Goal: Information Seeking & Learning: Learn about a topic

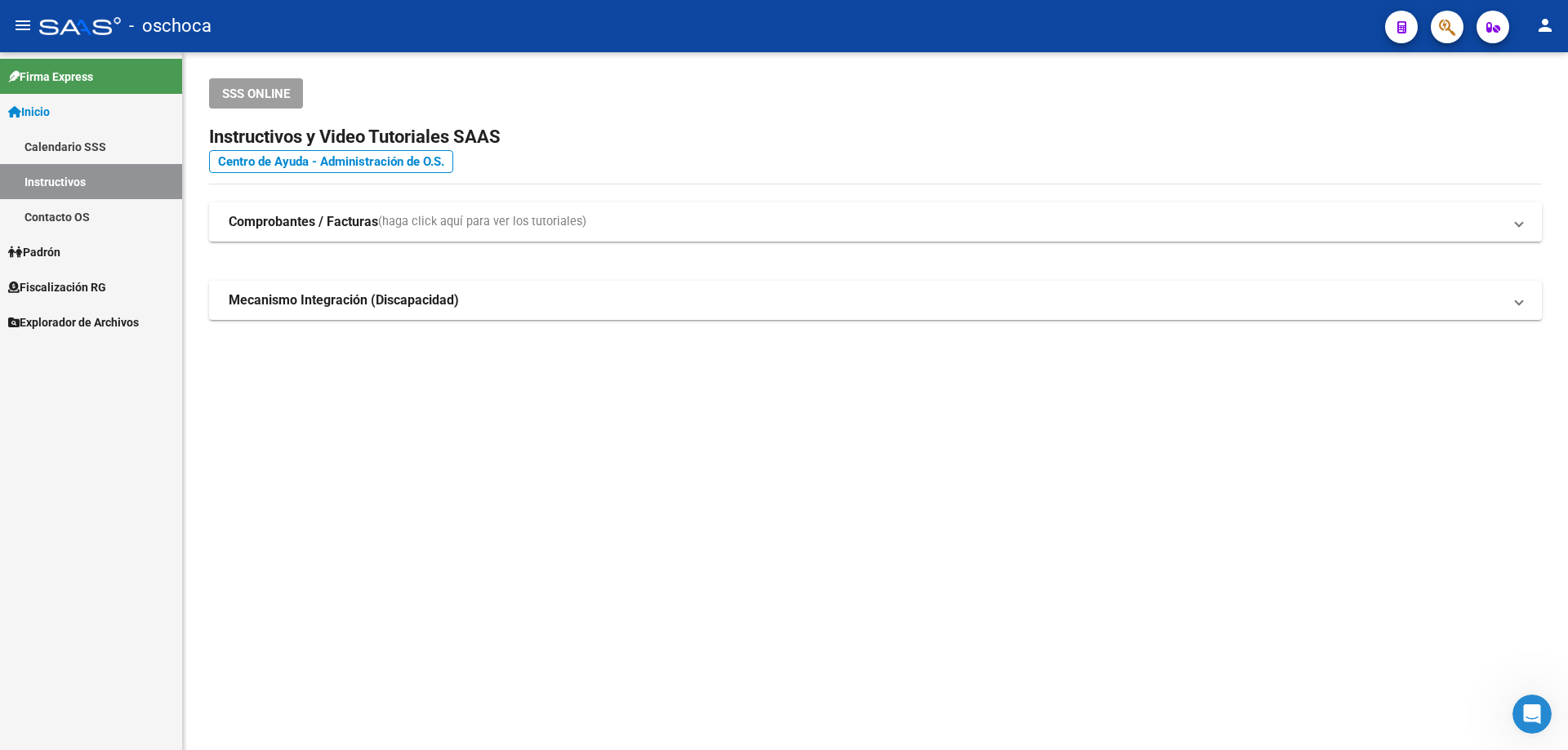
click at [72, 248] on link "Padrón" at bounding box center [91, 252] width 182 height 35
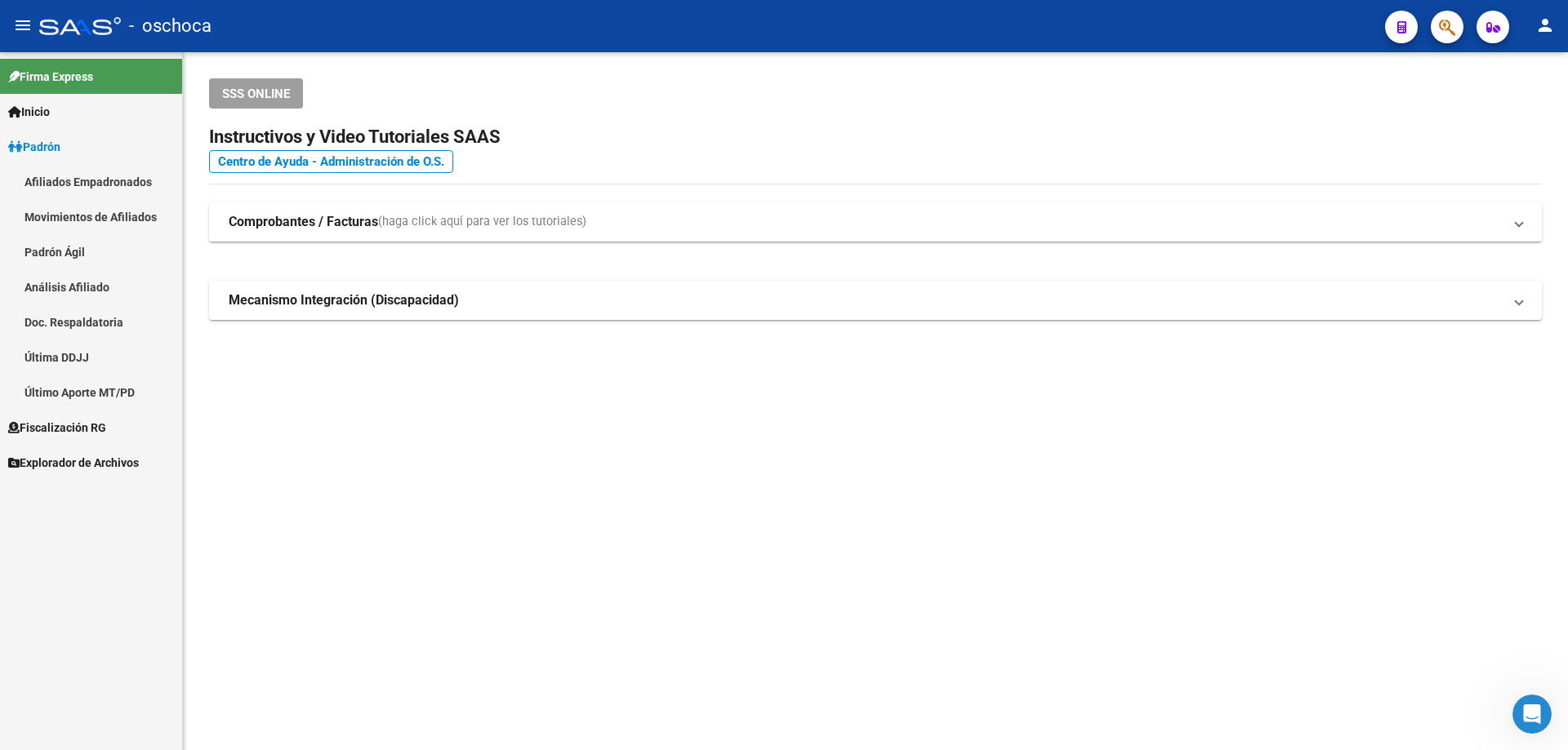
click at [108, 138] on link "Padrón" at bounding box center [91, 147] width 182 height 35
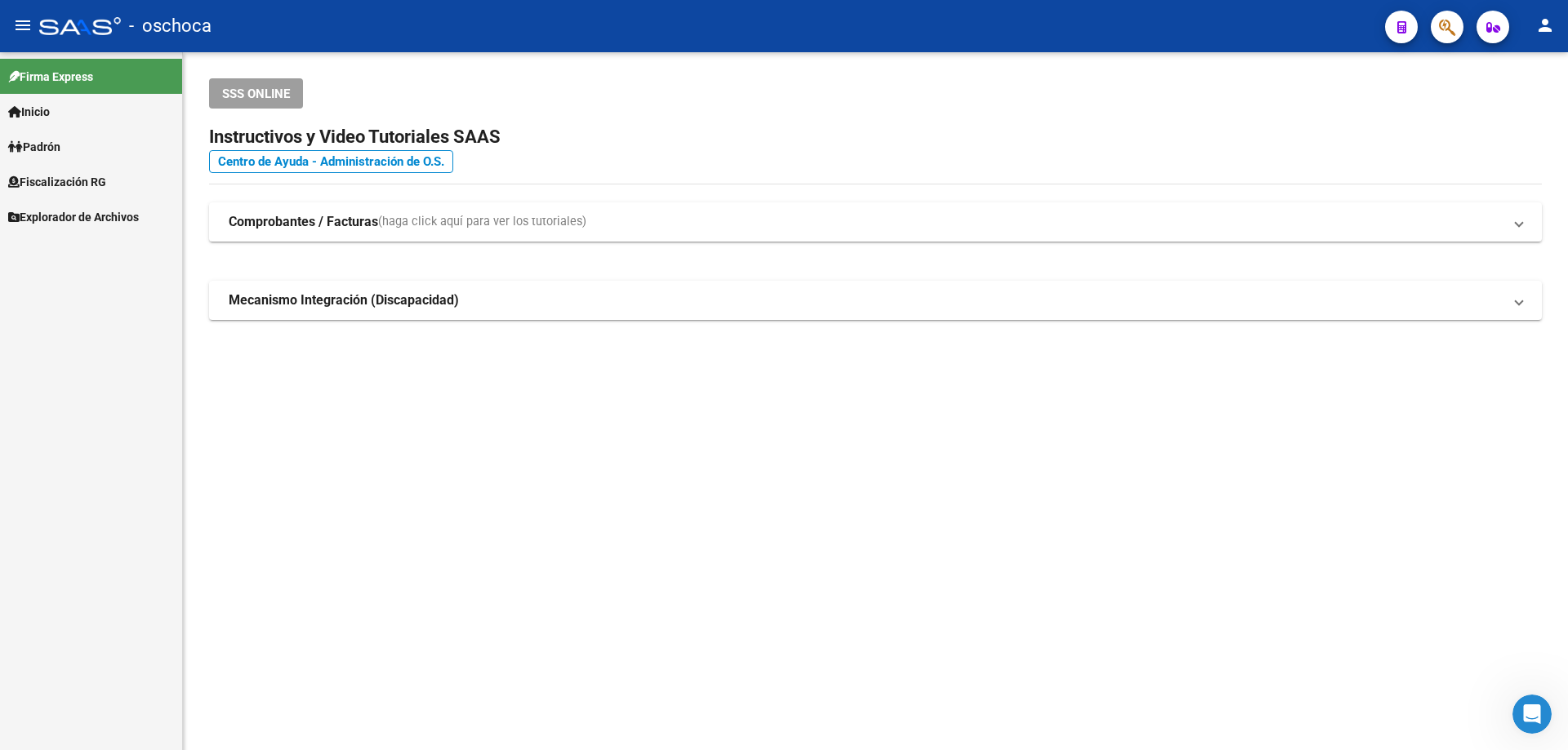
click at [107, 176] on span "Fiscalización RG" at bounding box center [57, 181] width 98 height 18
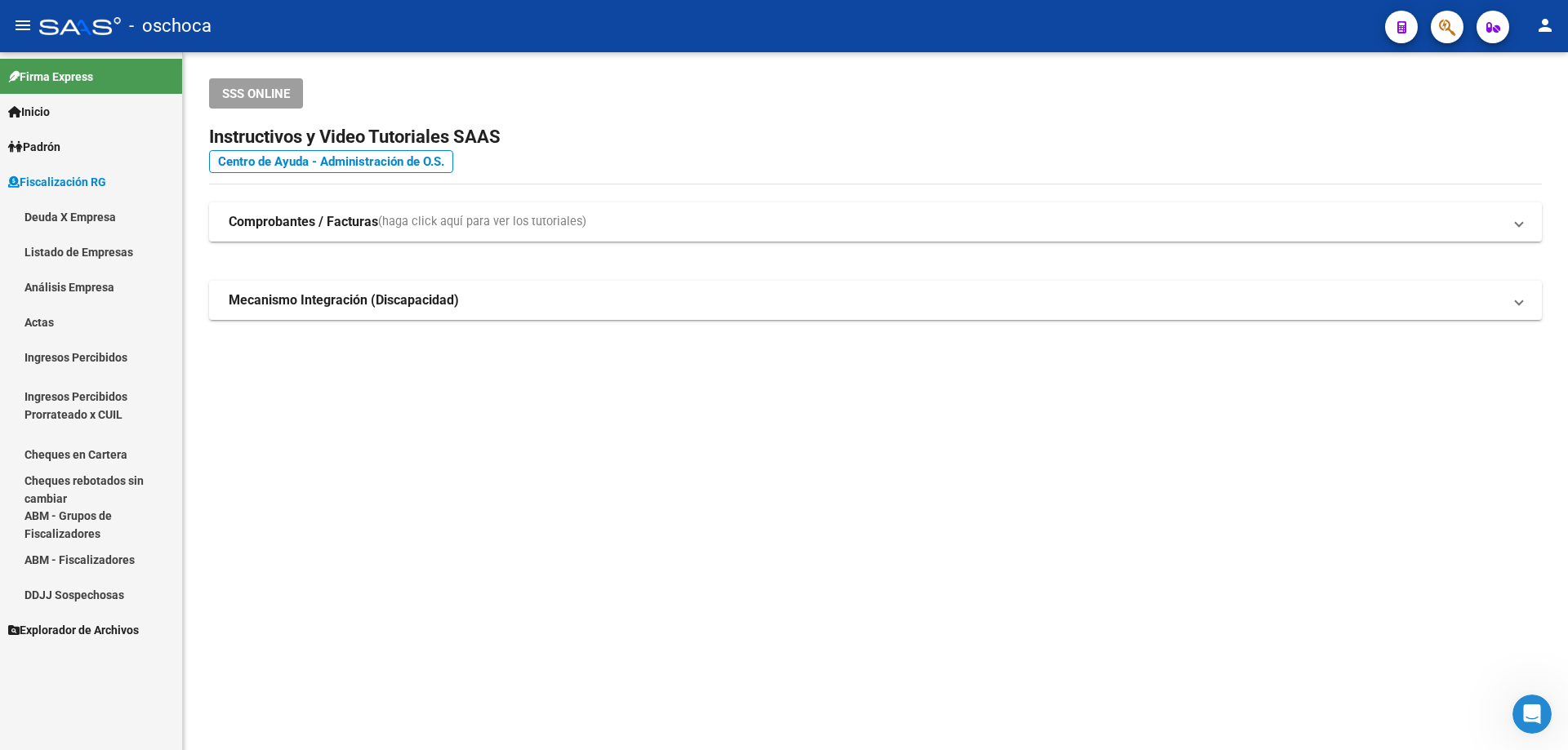
click at [91, 286] on link "Análisis Empresa" at bounding box center [91, 287] width 182 height 35
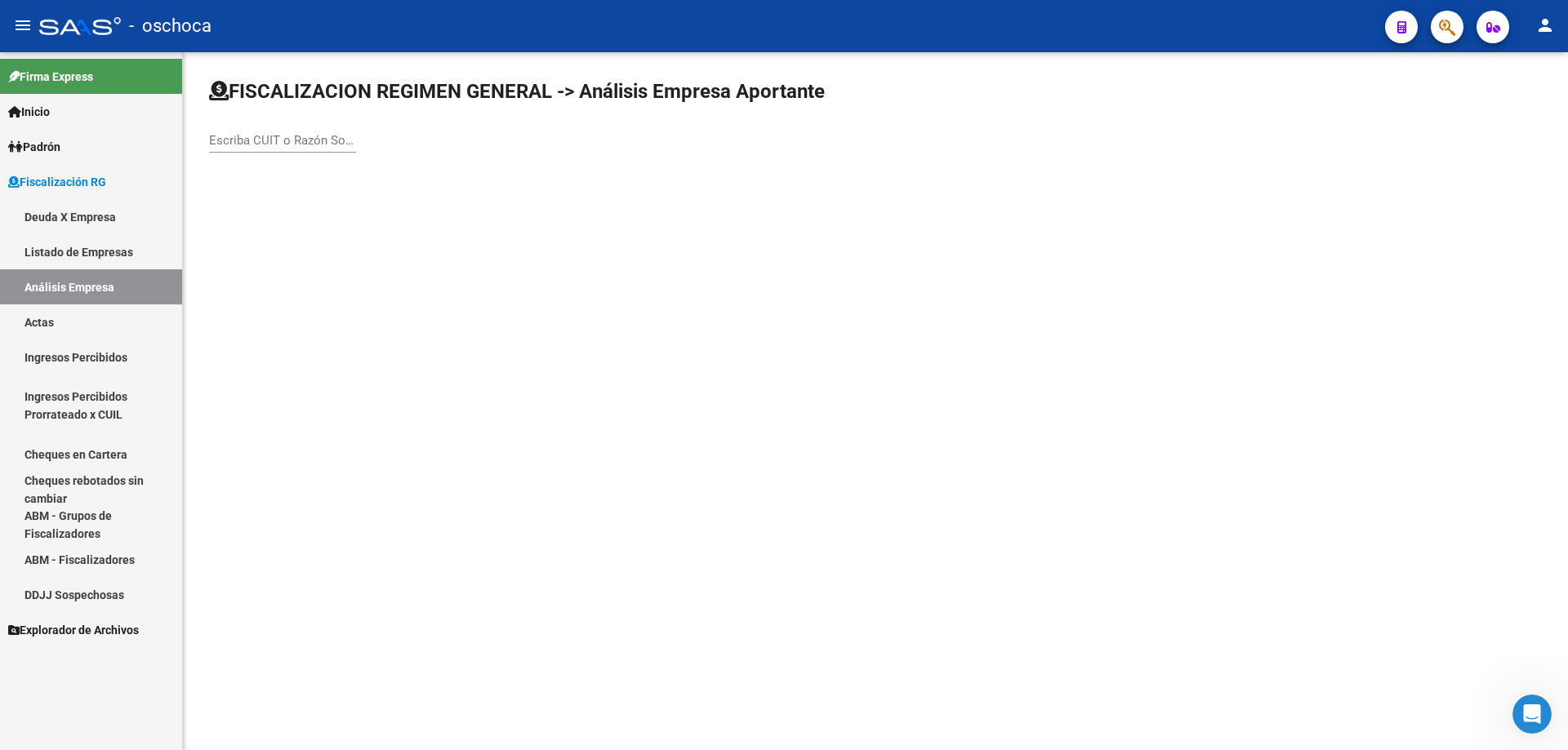
click at [243, 135] on input "Escriba CUIT o Razón Social para buscar" at bounding box center [282, 140] width 147 height 15
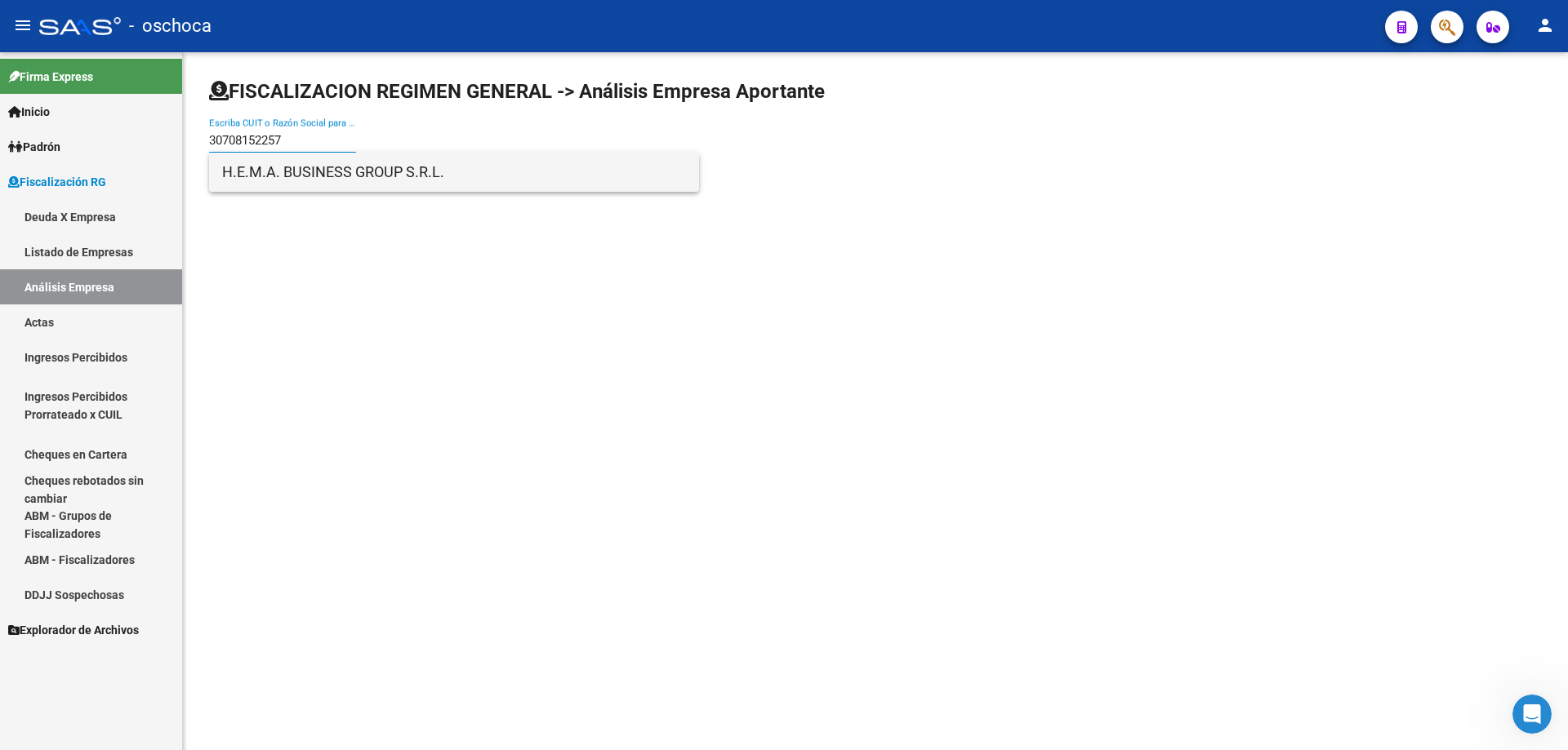
type input "30708152257"
click at [275, 162] on span "H.E.M.A. BUSINESS GROUP S.R.L." at bounding box center [454, 172] width 463 height 39
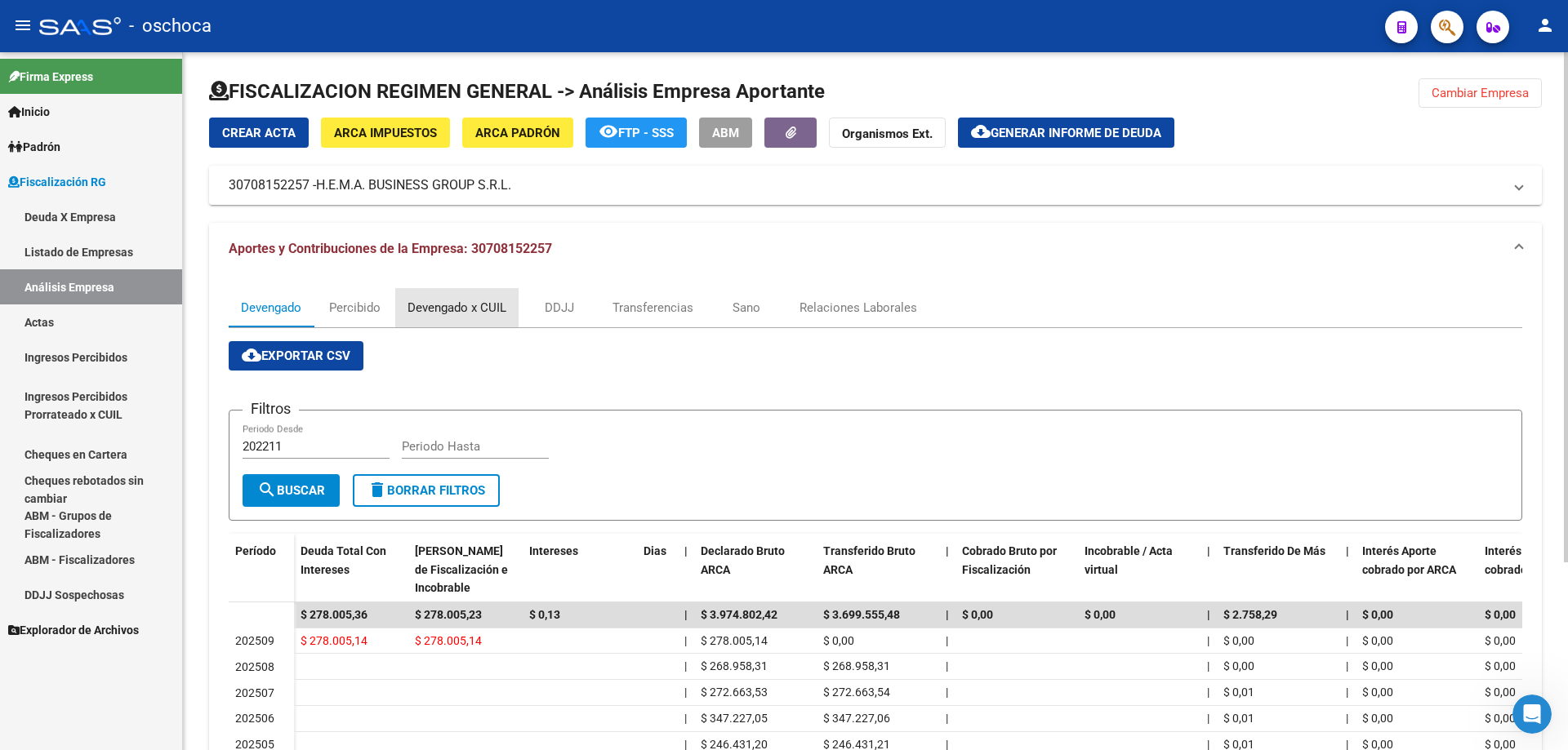
click at [478, 307] on div "Devengado x CUIL" at bounding box center [457, 307] width 99 height 18
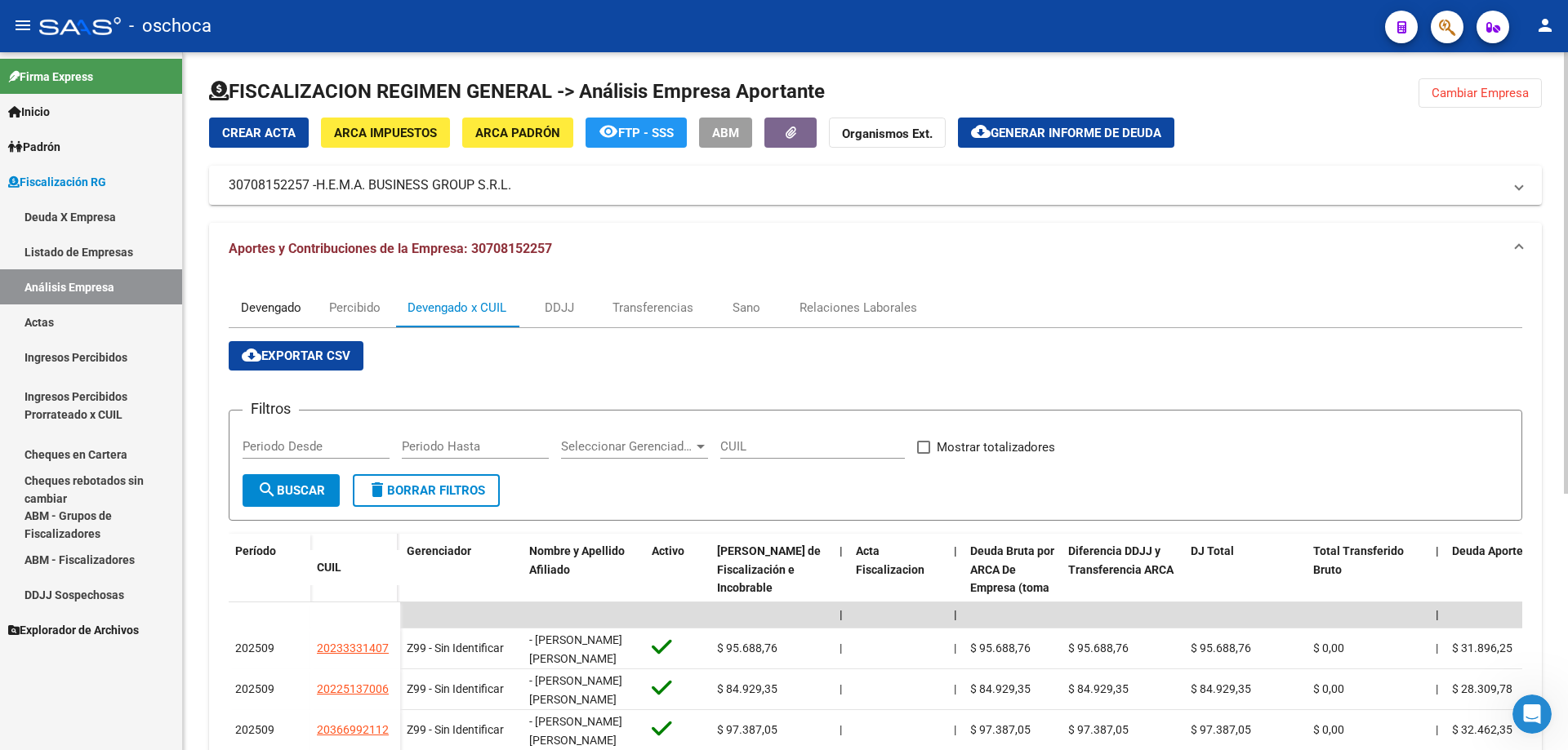
click at [274, 307] on div "Devengado" at bounding box center [271, 307] width 61 height 18
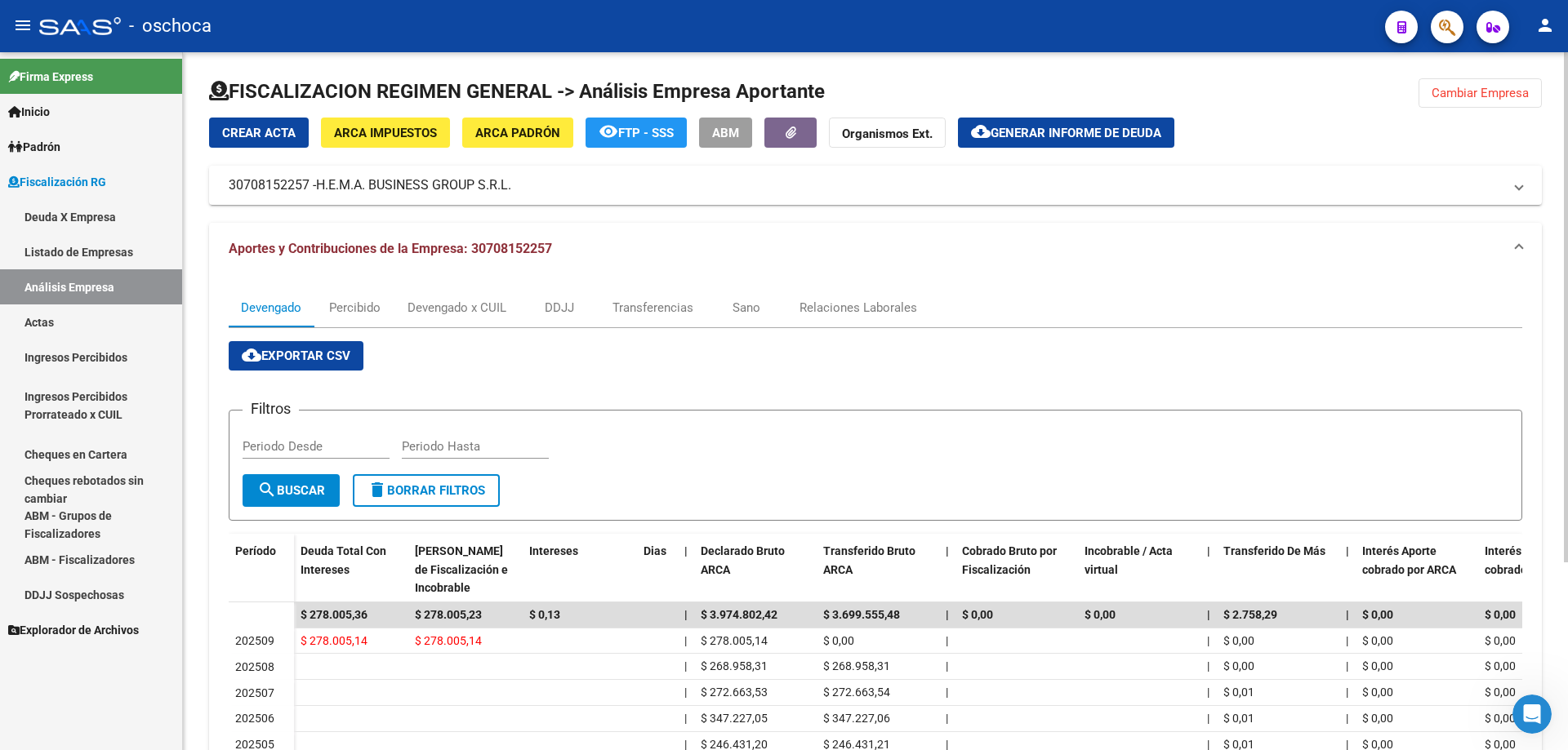
click at [1481, 98] on span "Cambiar Empresa" at bounding box center [1480, 93] width 97 height 15
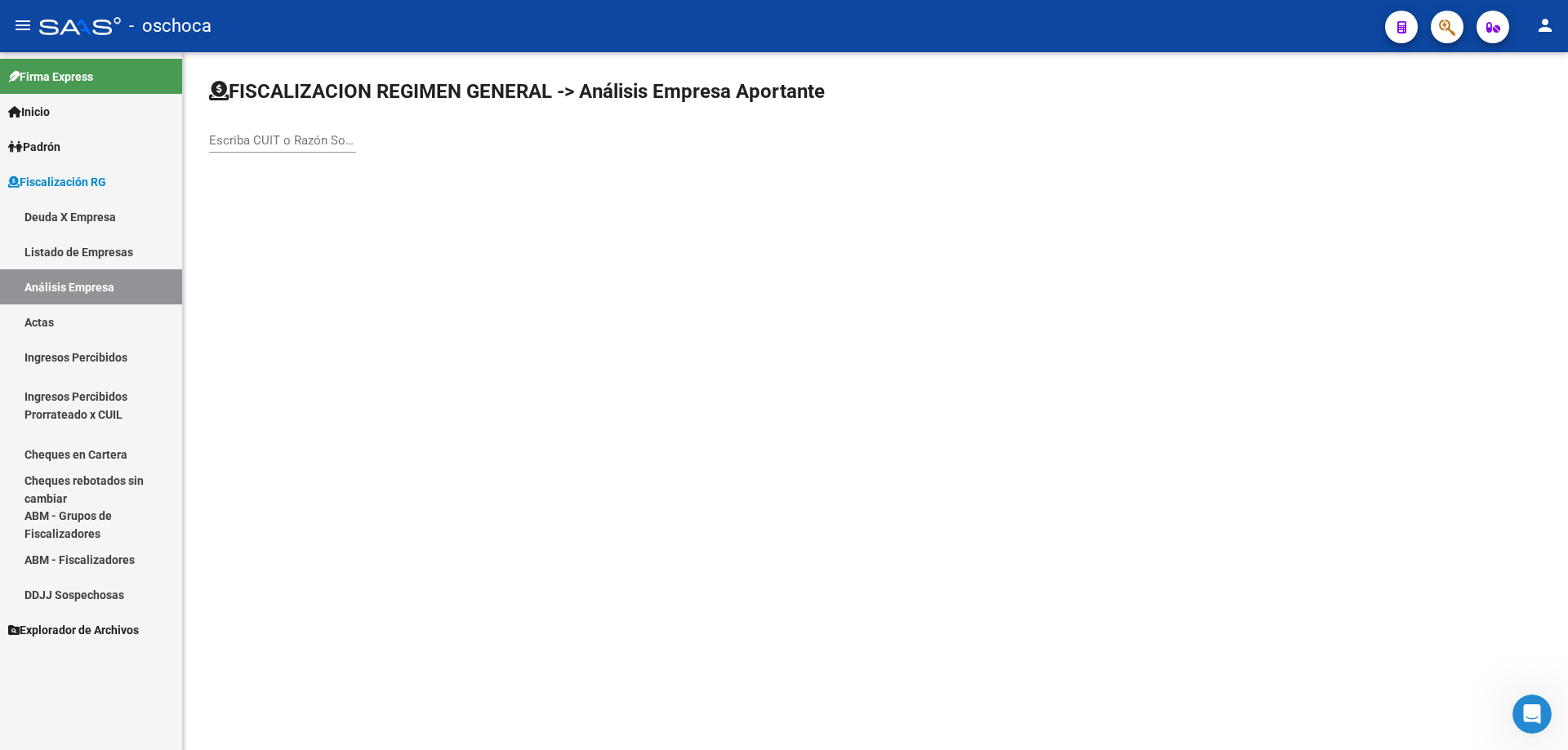
click at [249, 139] on input "Escriba CUIT o Razón Social para buscar" at bounding box center [282, 140] width 147 height 15
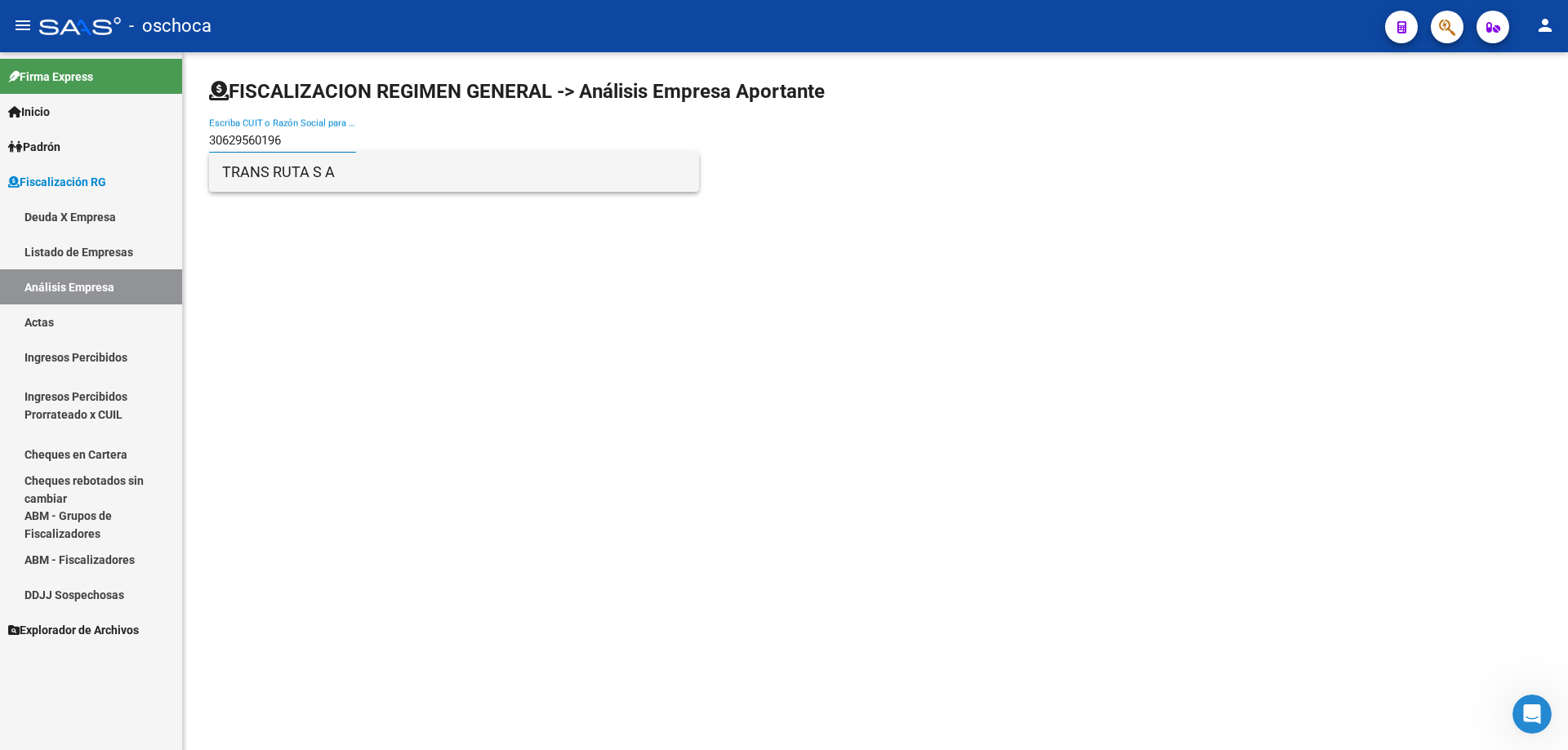
type input "30629560196"
click at [426, 161] on span "TRANS RUTA S A" at bounding box center [454, 172] width 463 height 39
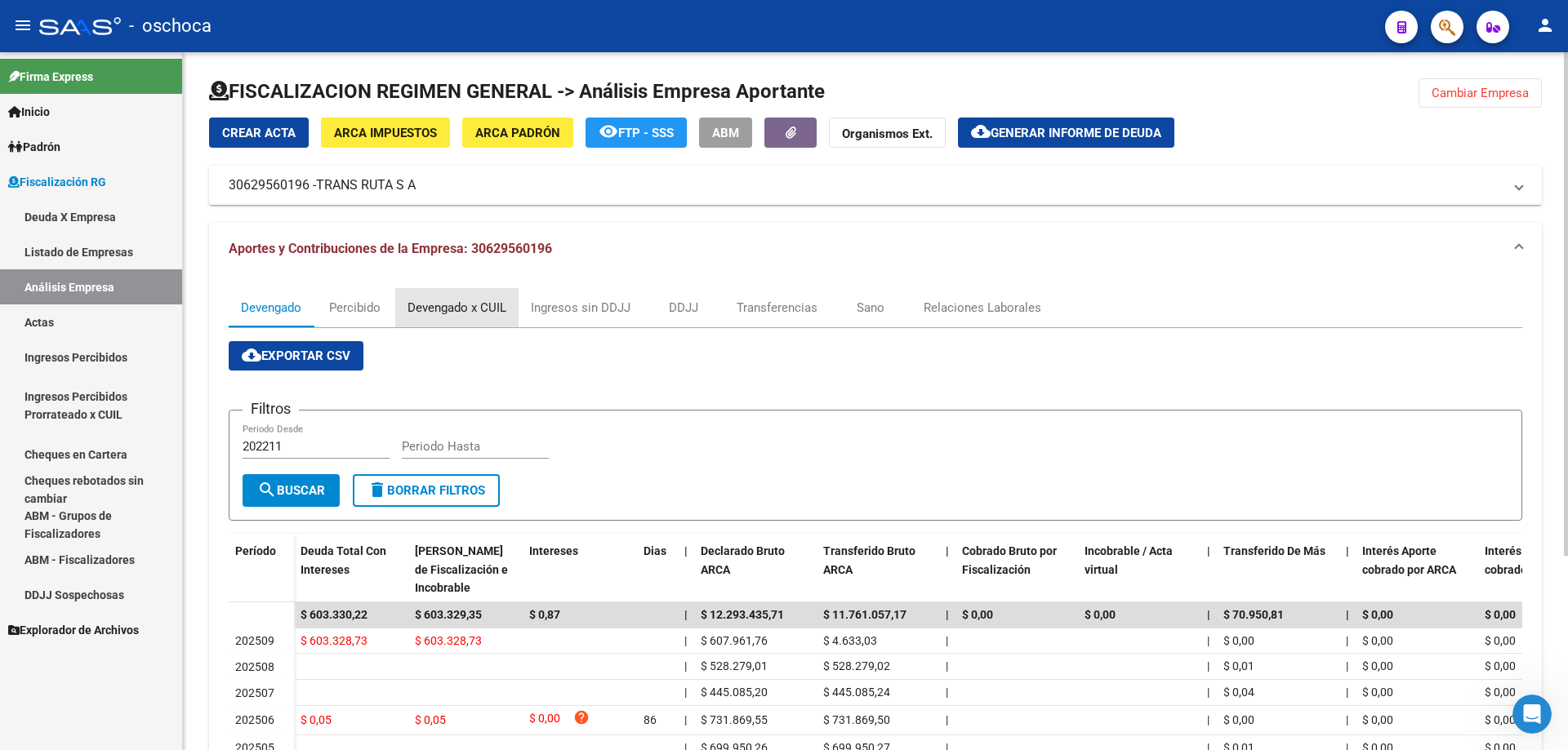
click at [450, 313] on div "Devengado x CUIL" at bounding box center [457, 307] width 99 height 18
